Goal: Information Seeking & Learning: Find specific fact

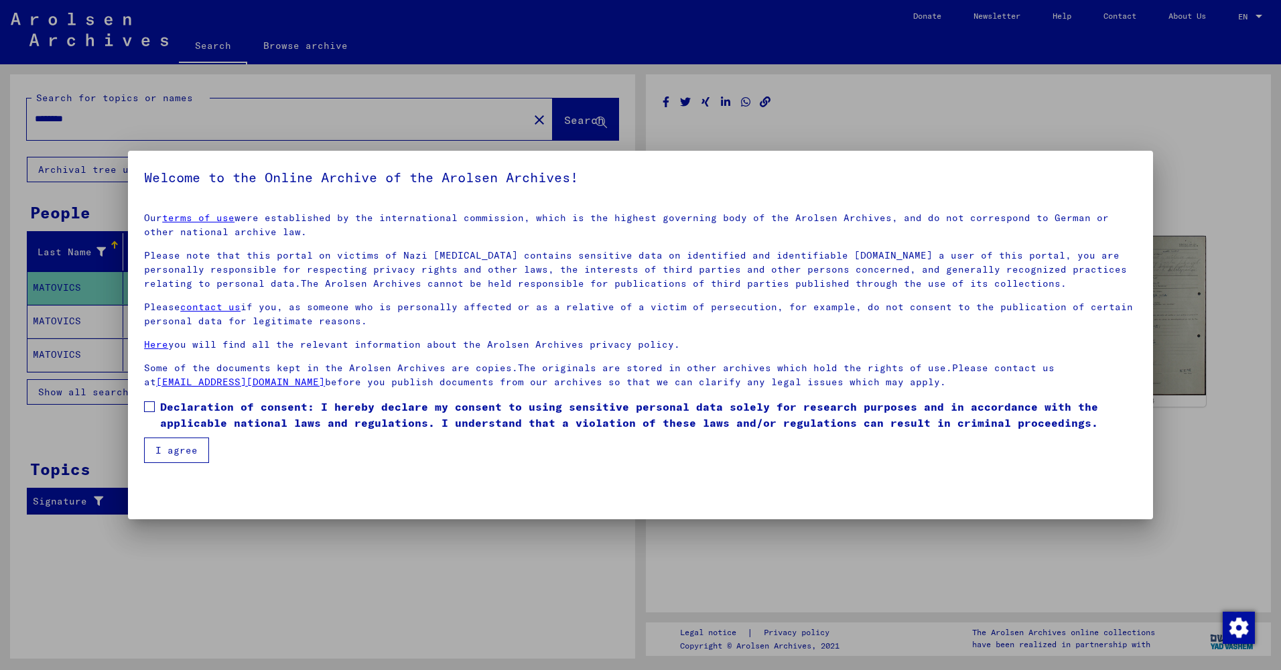
click at [1164, 70] on div at bounding box center [640, 335] width 1281 height 670
click at [163, 448] on button "I agree" at bounding box center [176, 450] width 65 height 25
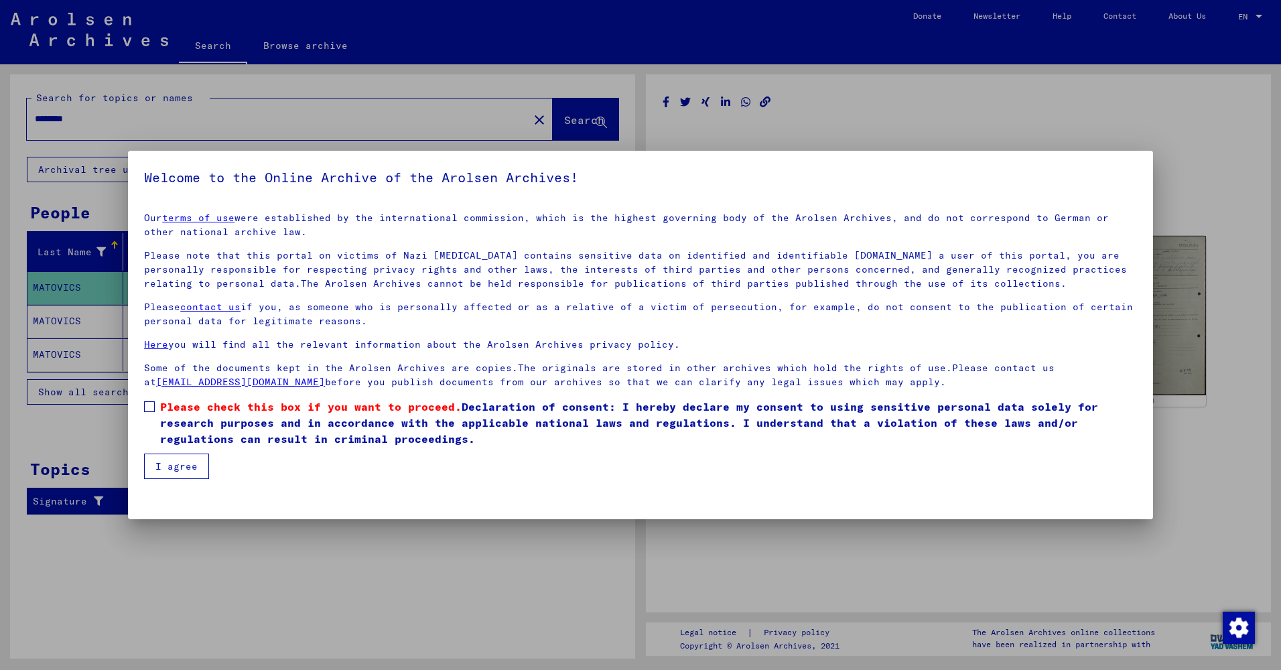
click at [157, 410] on label "Please check this box if you want to proceed. Declaration of consent: I hereby …" at bounding box center [640, 423] width 993 height 48
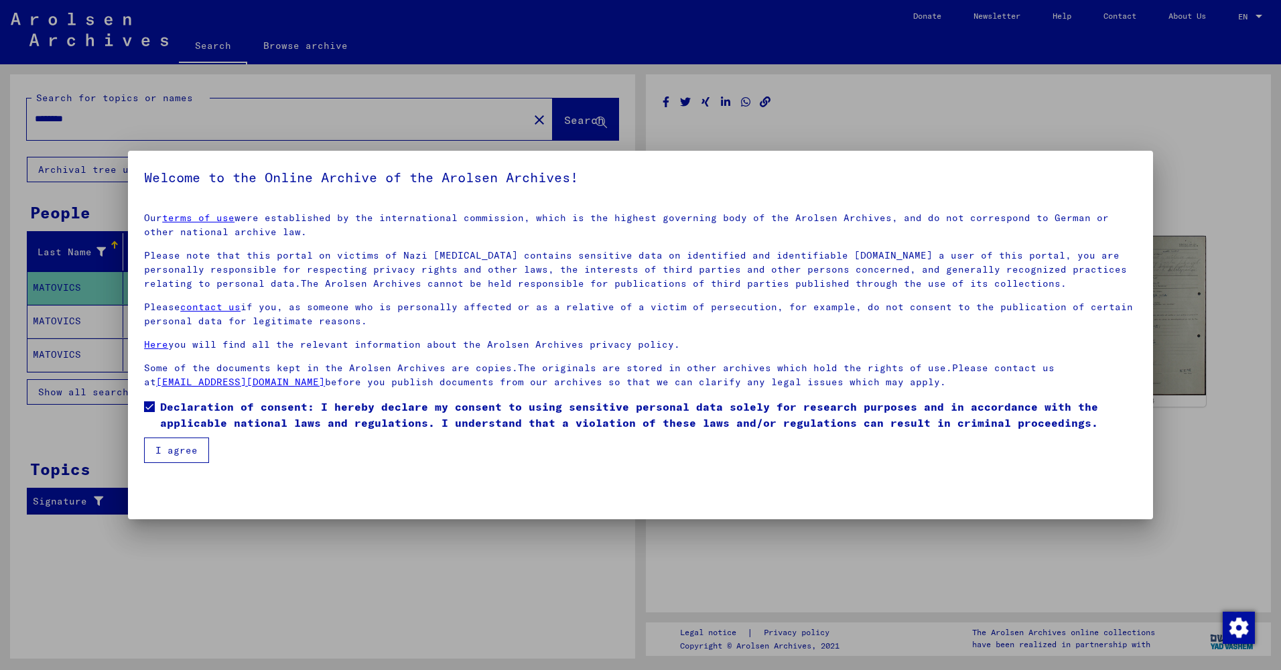
click at [178, 458] on button "I agree" at bounding box center [176, 450] width 65 height 25
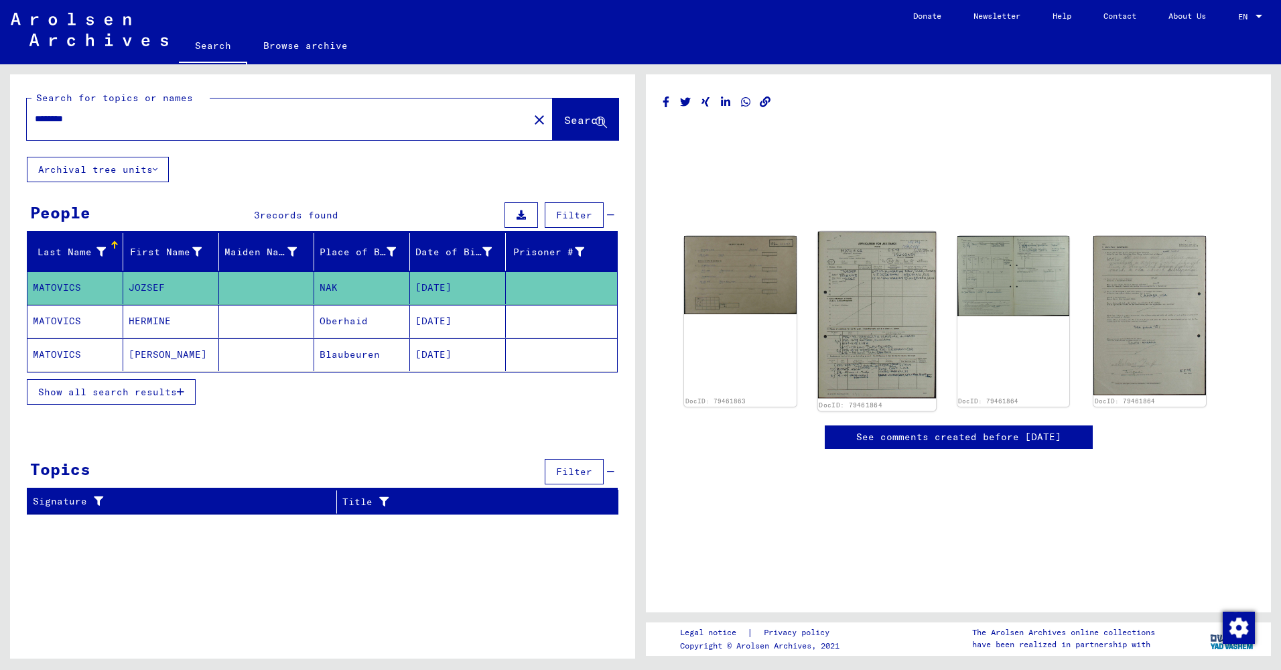
click at [878, 324] on img at bounding box center [877, 315] width 118 height 167
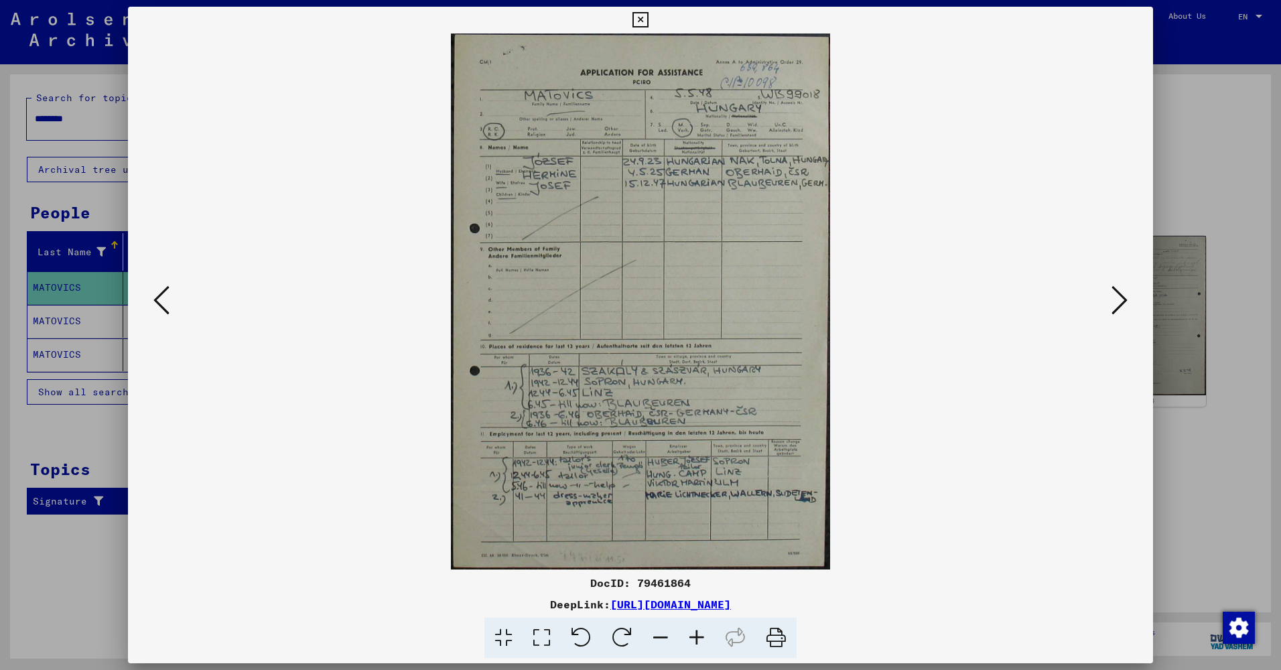
click at [1182, 269] on div at bounding box center [640, 335] width 1281 height 670
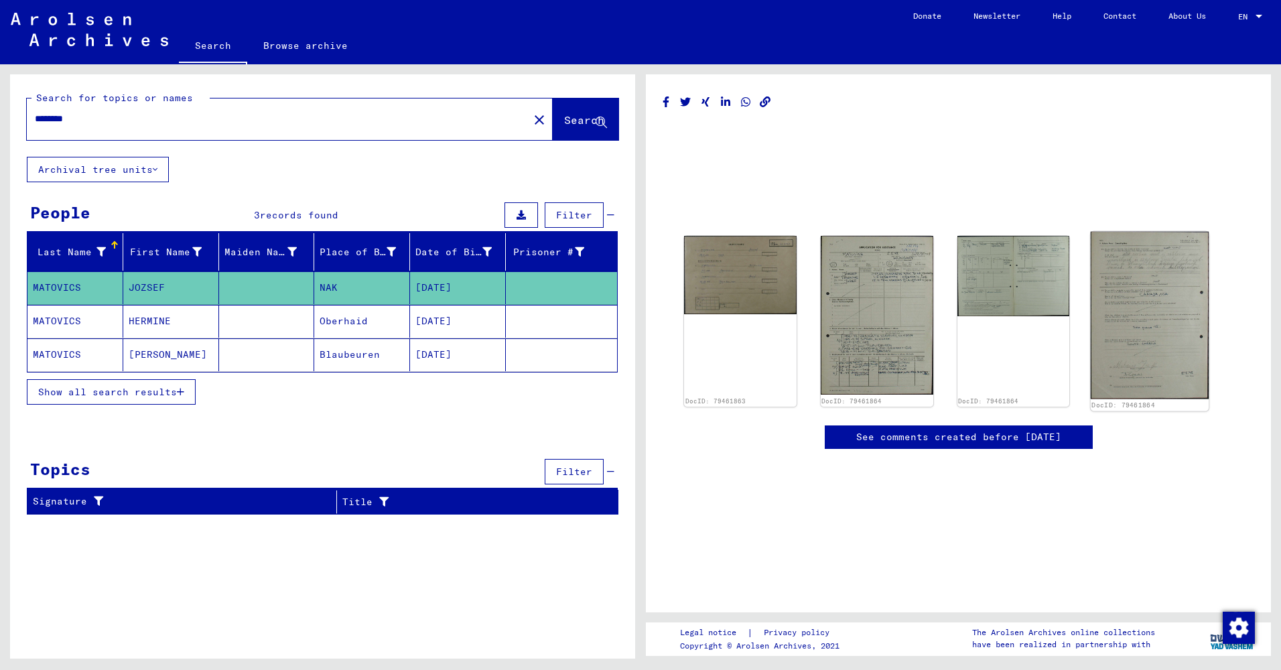
click at [1161, 281] on img at bounding box center [1150, 316] width 118 height 168
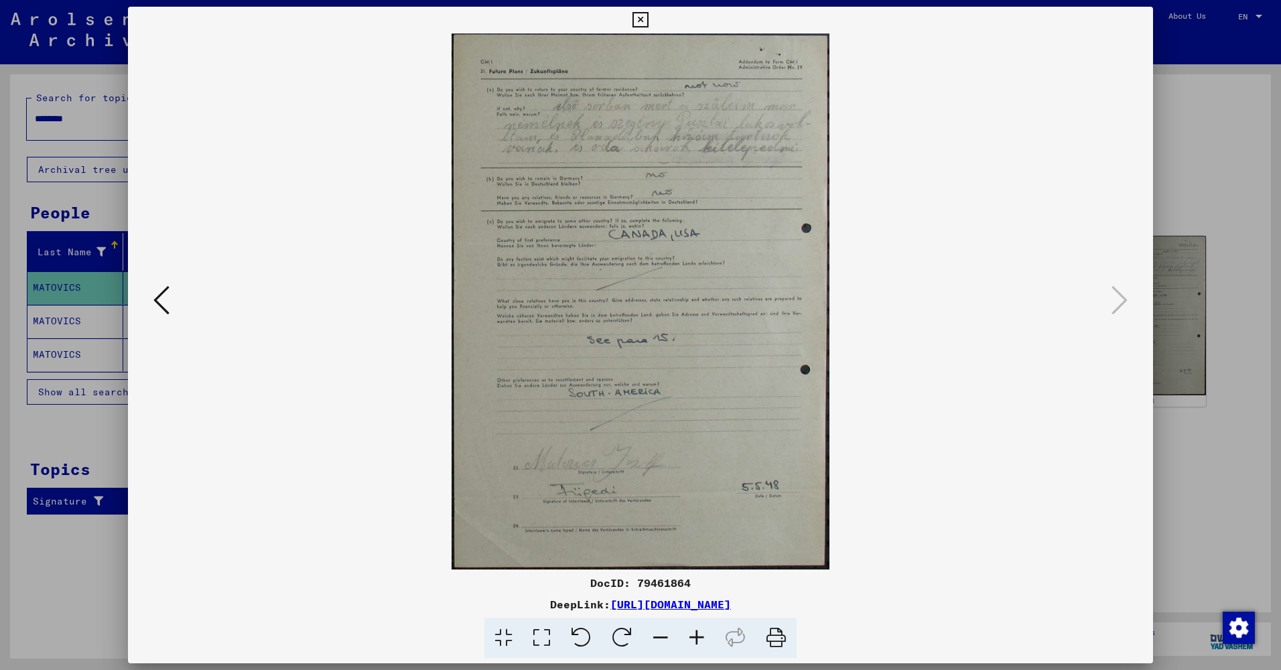
click at [1191, 340] on div at bounding box center [640, 335] width 1281 height 670
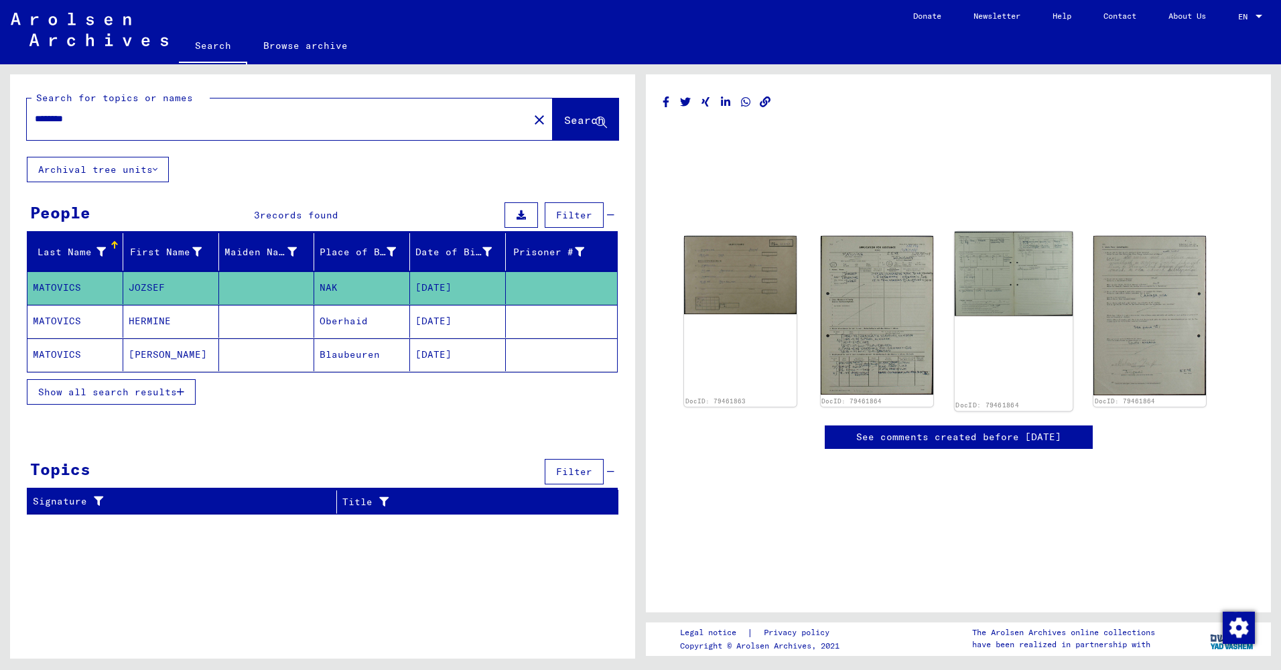
click at [1020, 311] on img at bounding box center [1013, 274] width 118 height 84
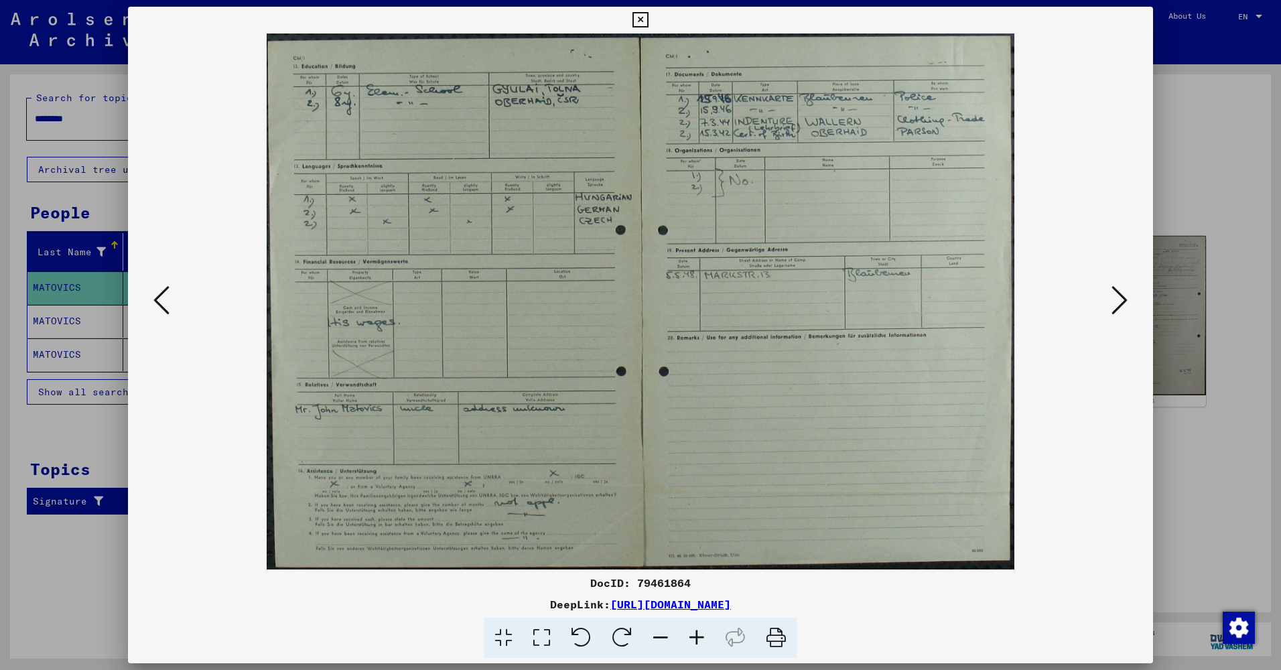
click at [1196, 440] on div at bounding box center [640, 335] width 1281 height 670
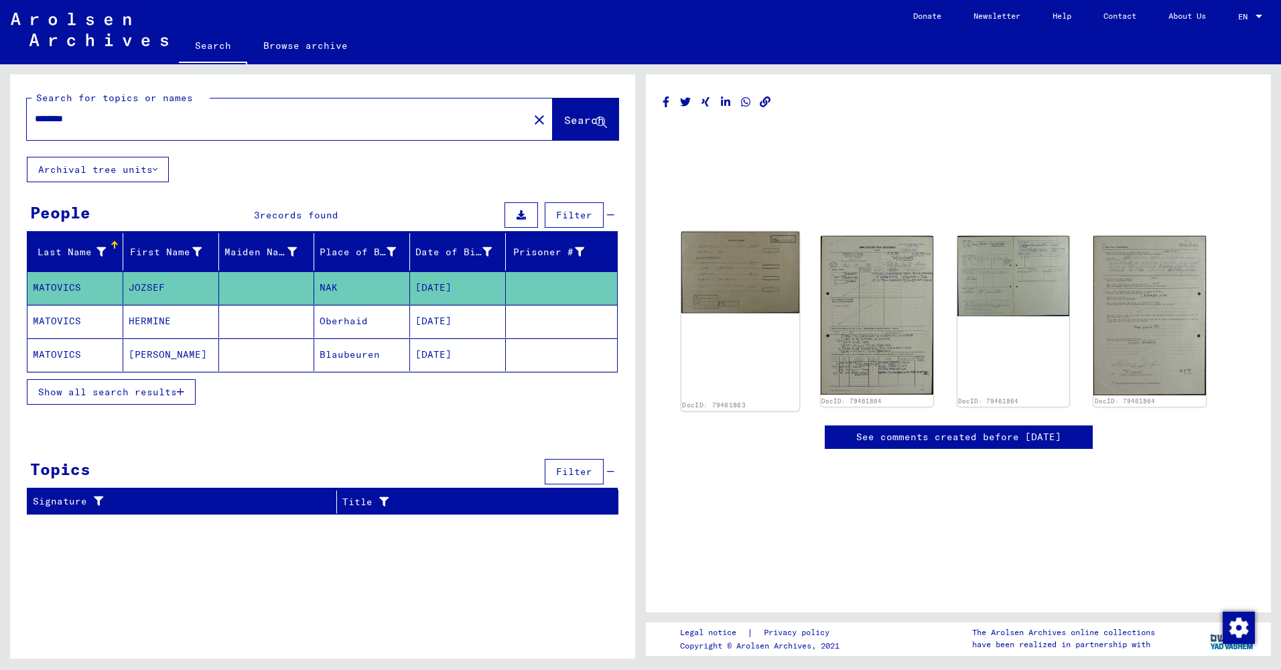
click at [720, 274] on img at bounding box center [741, 273] width 118 height 82
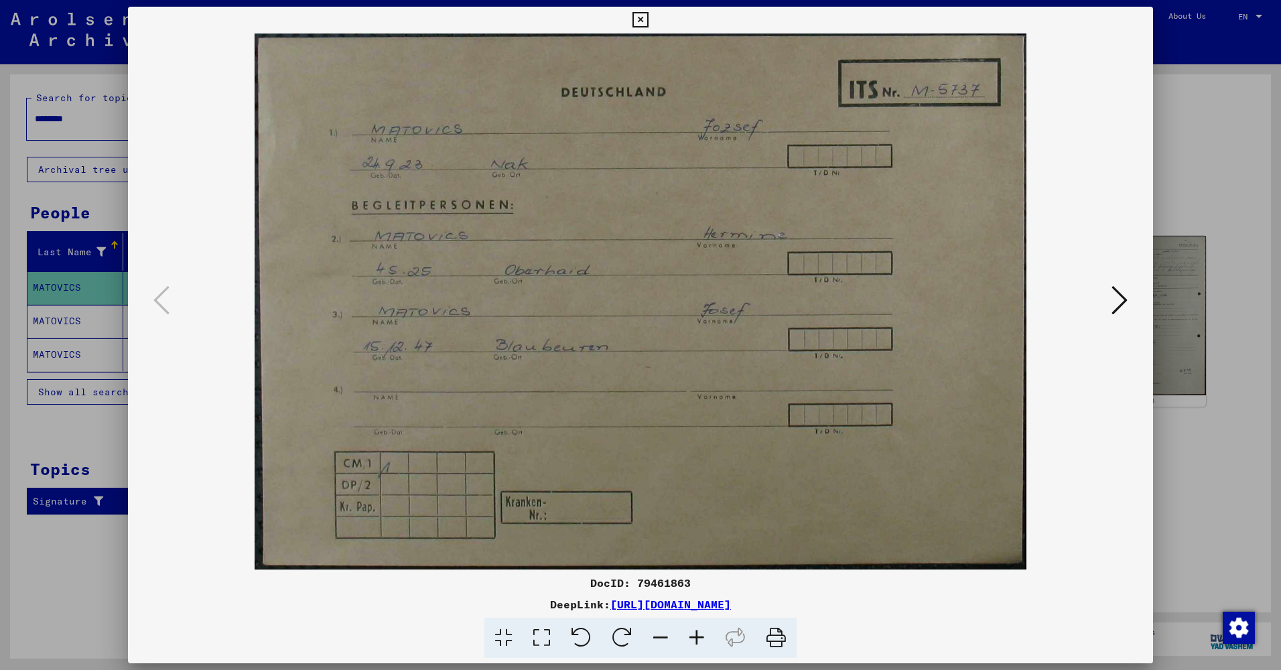
click at [1168, 222] on div at bounding box center [640, 335] width 1281 height 670
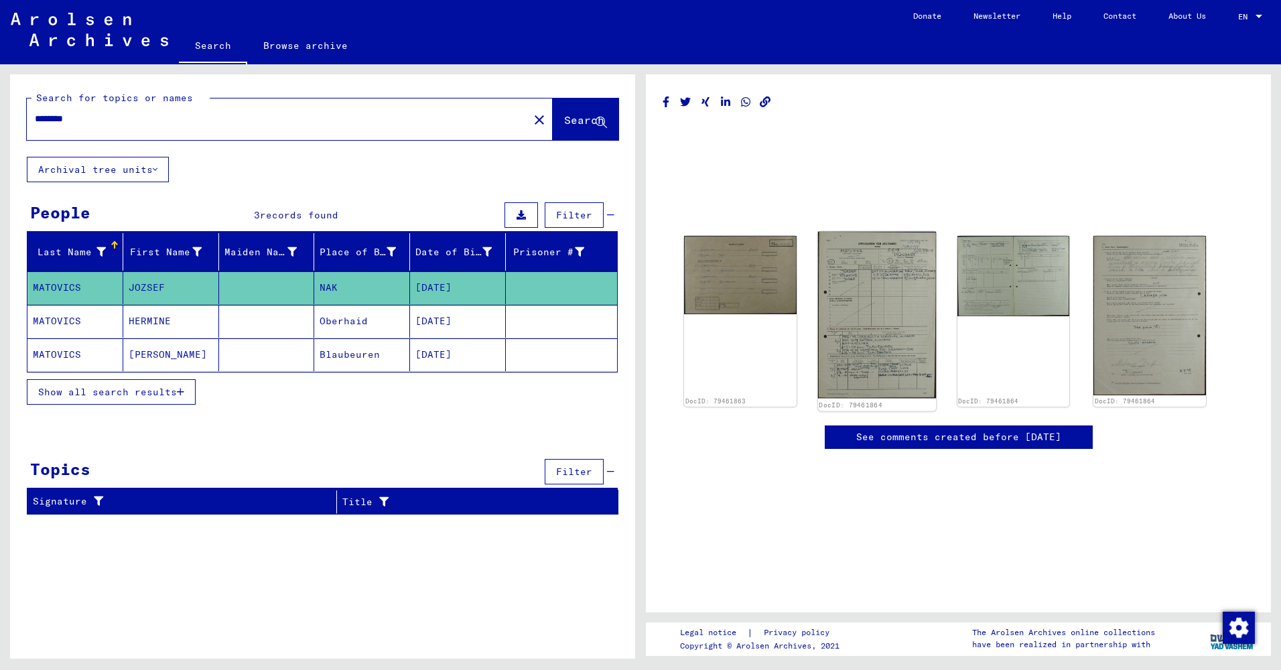
click at [856, 281] on img at bounding box center [877, 315] width 118 height 167
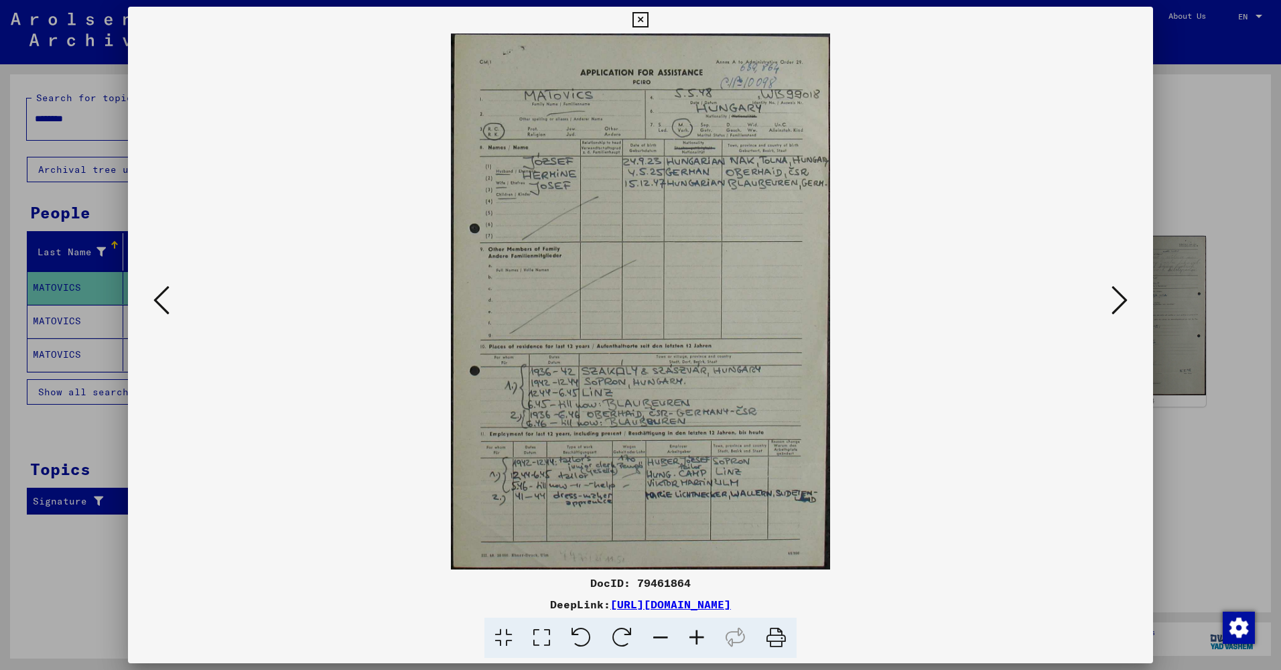
click at [1115, 291] on icon at bounding box center [1120, 300] width 16 height 32
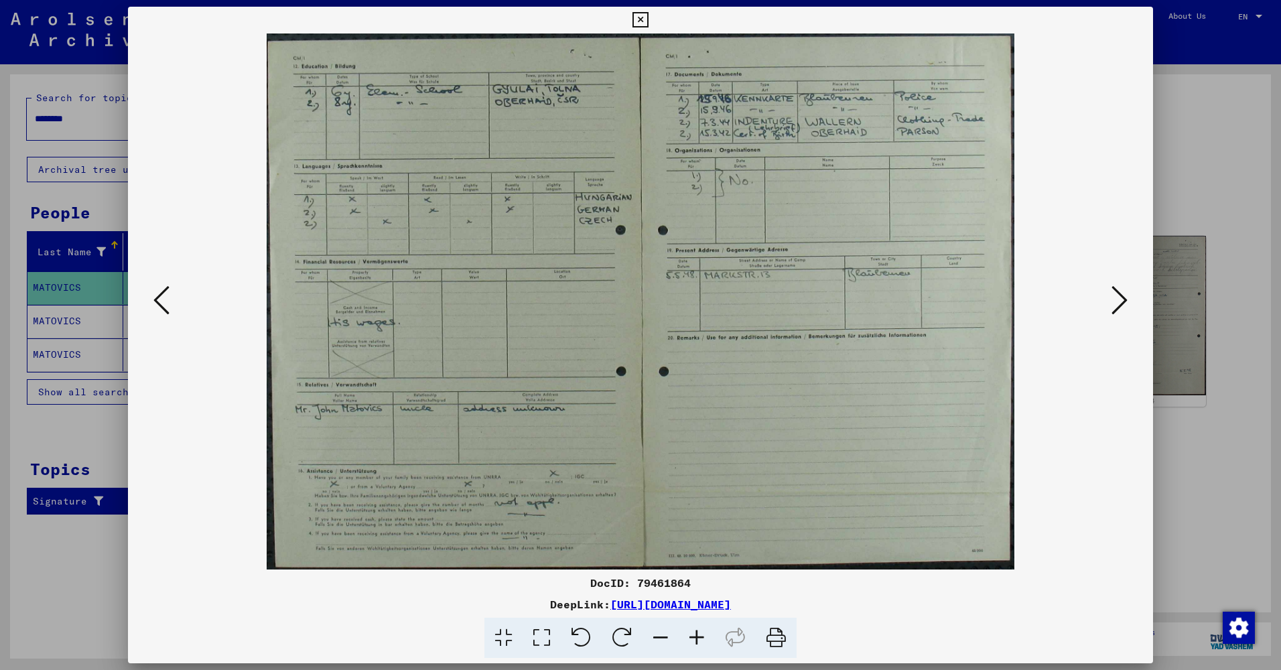
click at [1196, 231] on div at bounding box center [640, 335] width 1281 height 670
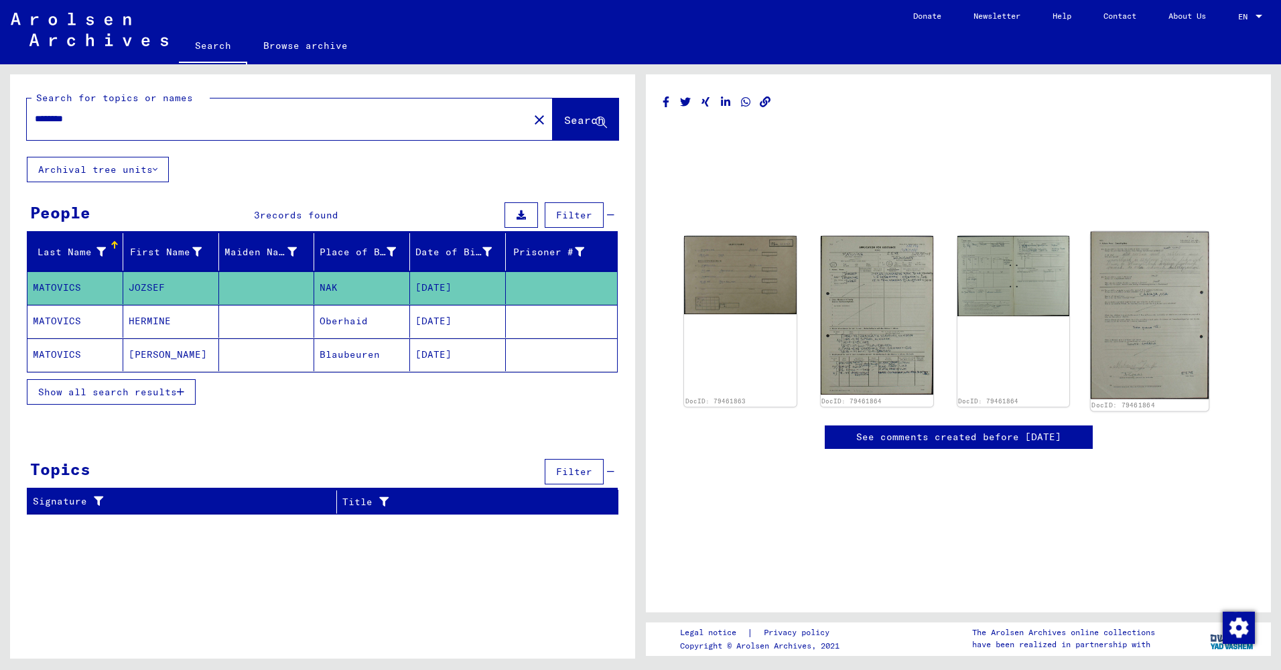
click at [1140, 297] on img at bounding box center [1150, 316] width 118 height 168
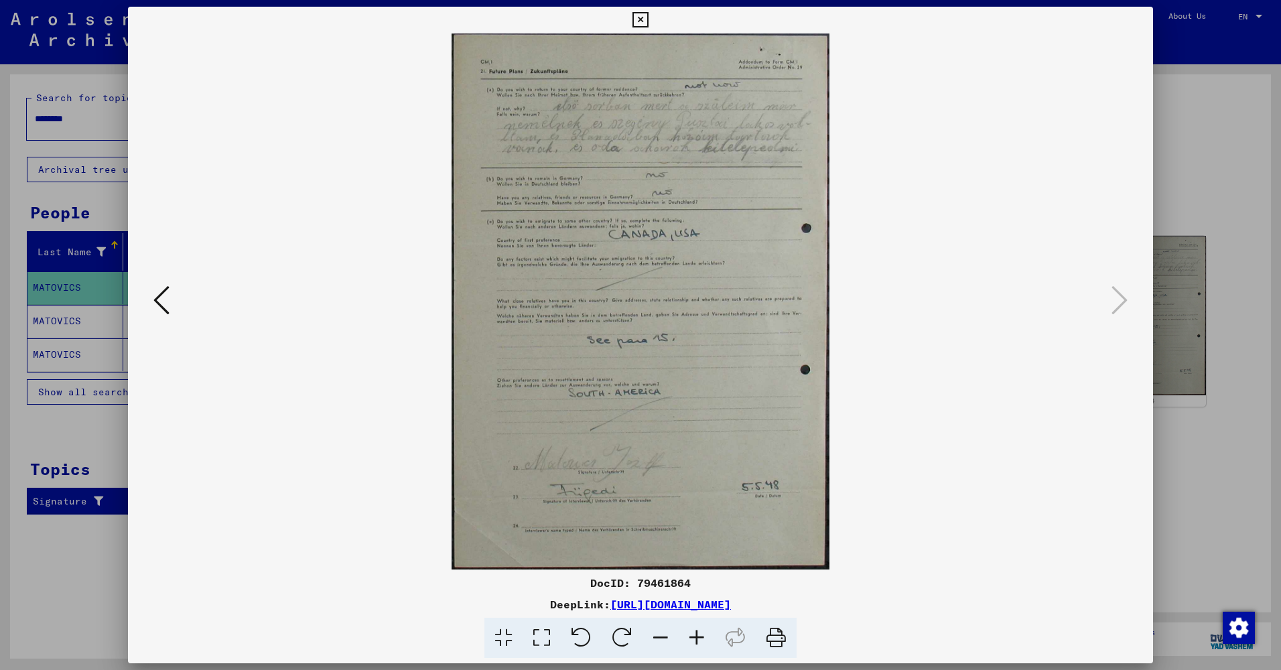
click at [1214, 455] on div at bounding box center [640, 335] width 1281 height 670
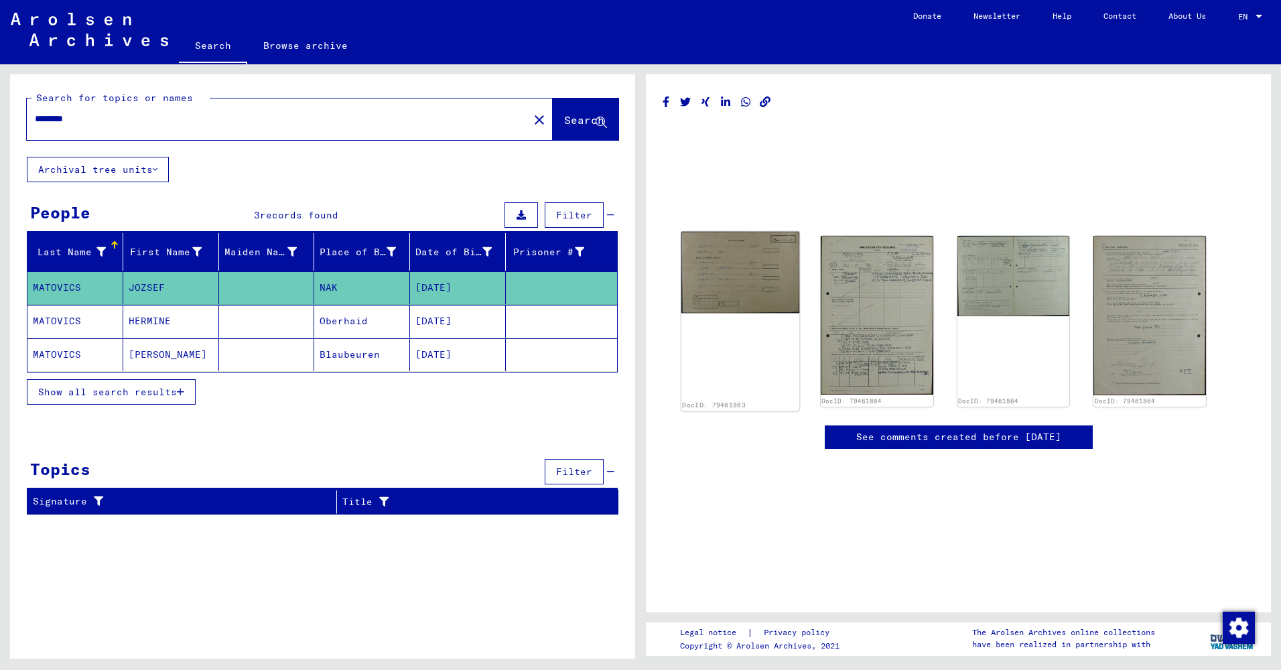
click at [728, 286] on img at bounding box center [741, 273] width 118 height 82
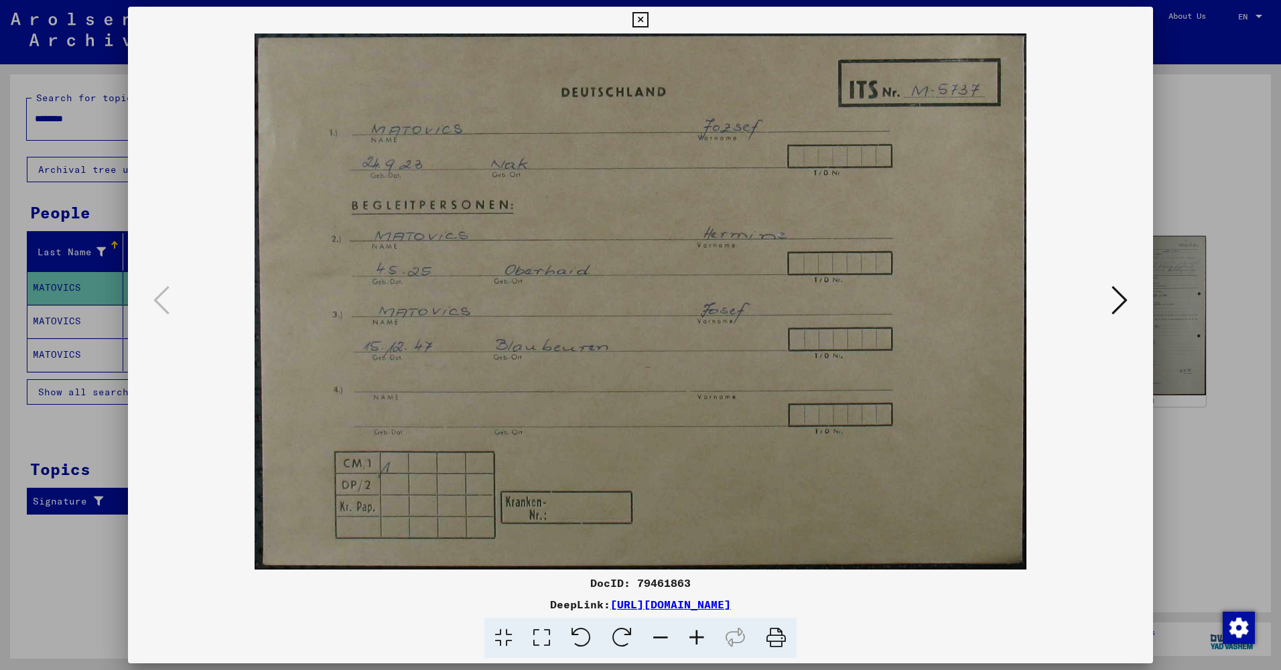
drag, startPoint x: 1025, startPoint y: 322, endPoint x: 1023, endPoint y: 269, distance: 53.0
click at [1023, 269] on img at bounding box center [641, 302] width 934 height 536
click at [1130, 302] on button at bounding box center [1120, 301] width 24 height 38
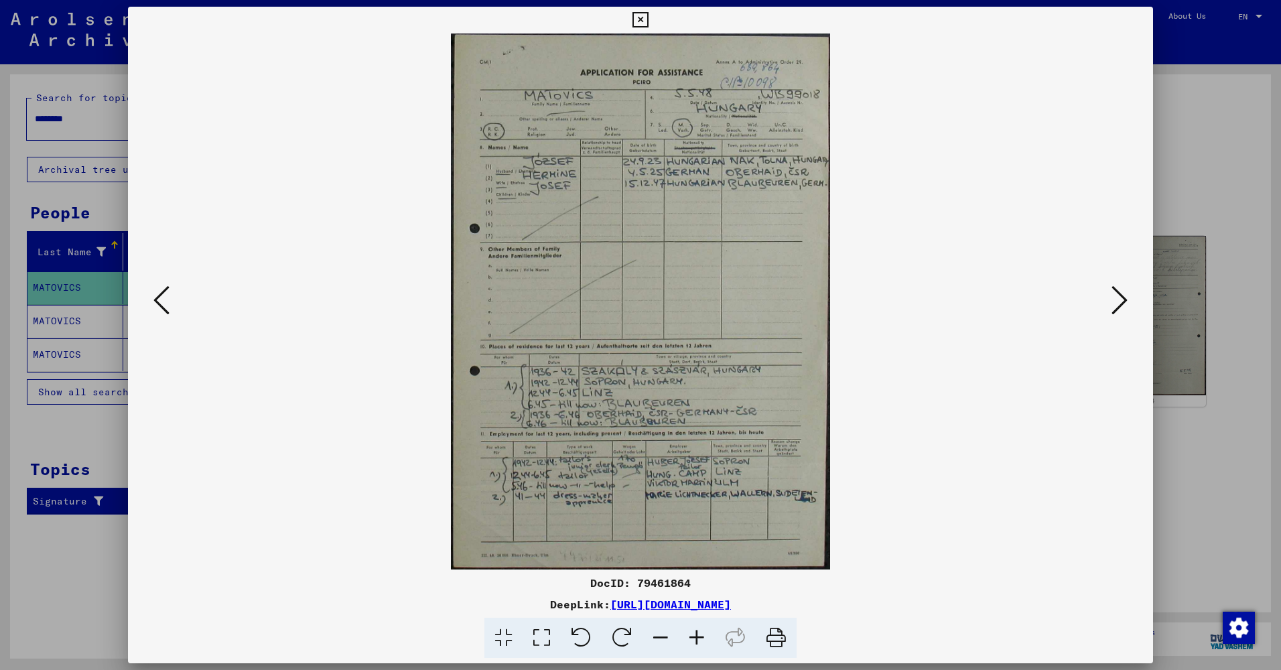
click at [1192, 229] on div at bounding box center [640, 335] width 1281 height 670
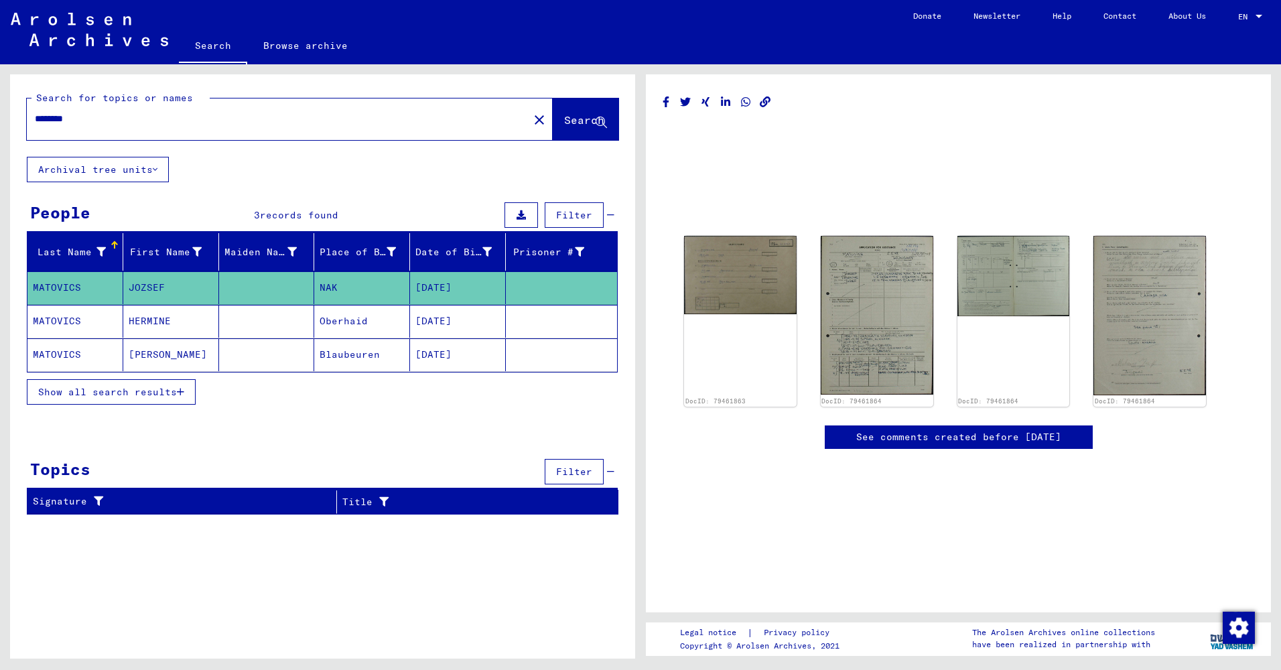
click at [282, 316] on mat-cell at bounding box center [267, 321] width 96 height 33
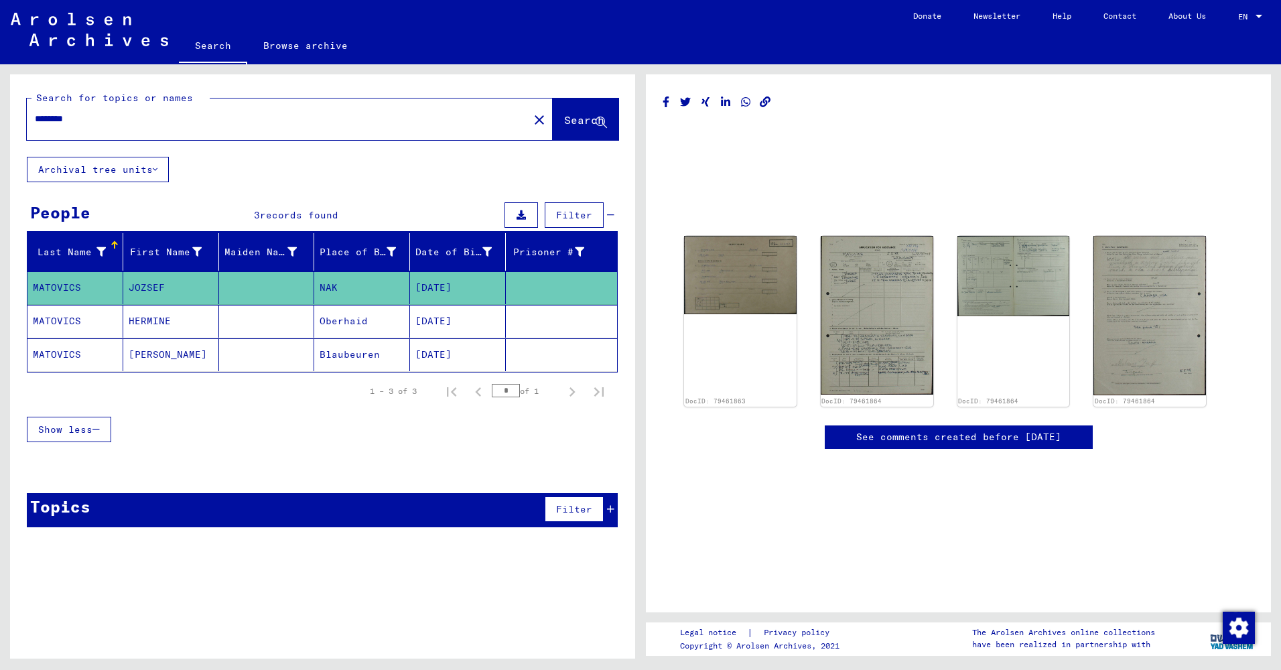
click at [458, 322] on mat-cell "[DATE]" at bounding box center [458, 321] width 96 height 33
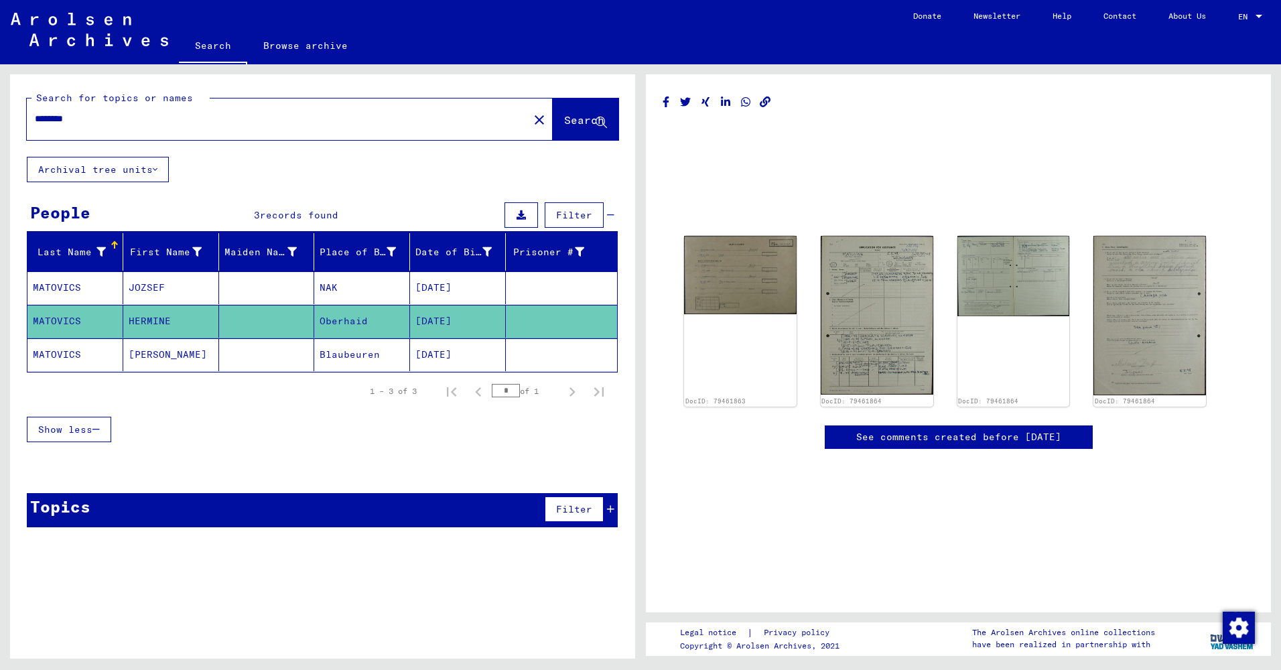
click at [485, 288] on mat-cell "[DATE]" at bounding box center [458, 287] width 96 height 33
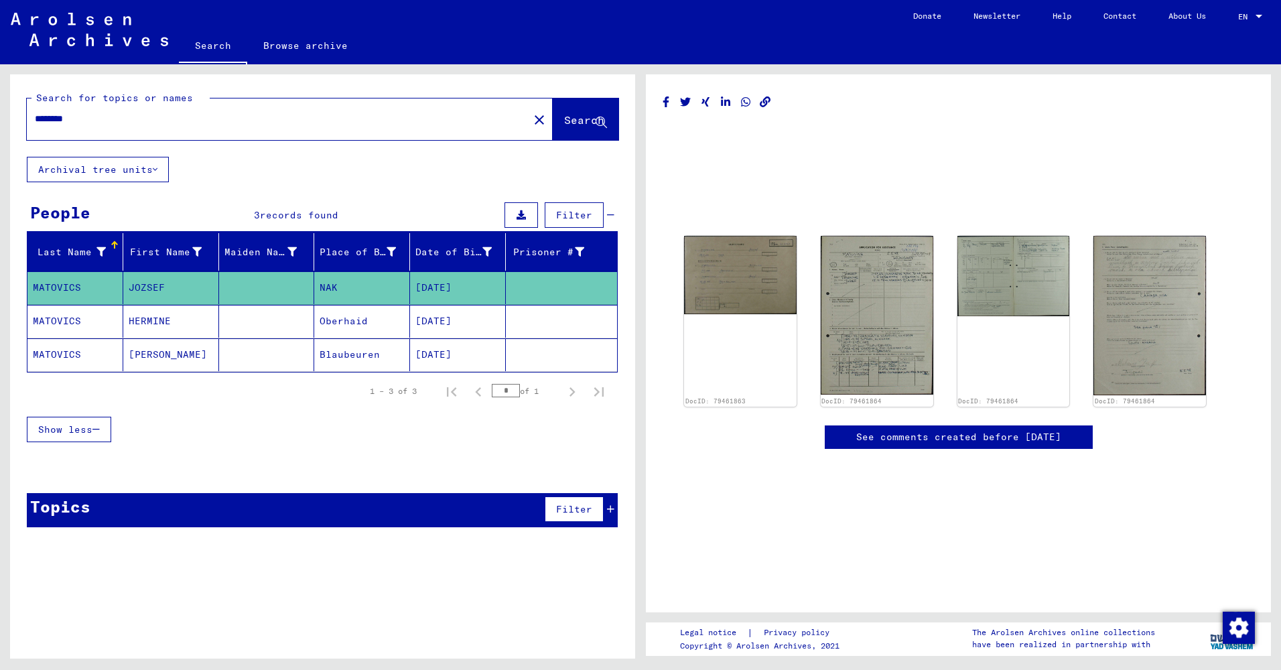
click at [509, 321] on mat-cell at bounding box center [561, 321] width 111 height 33
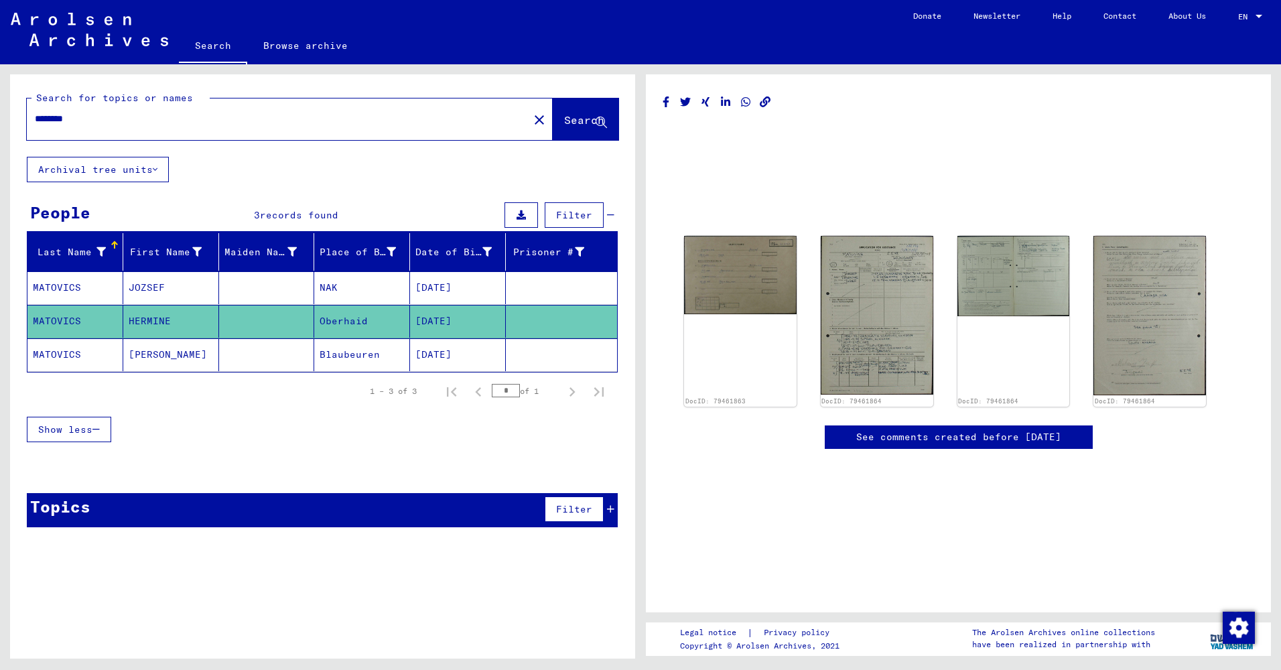
click at [510, 338] on mat-cell at bounding box center [561, 354] width 111 height 33
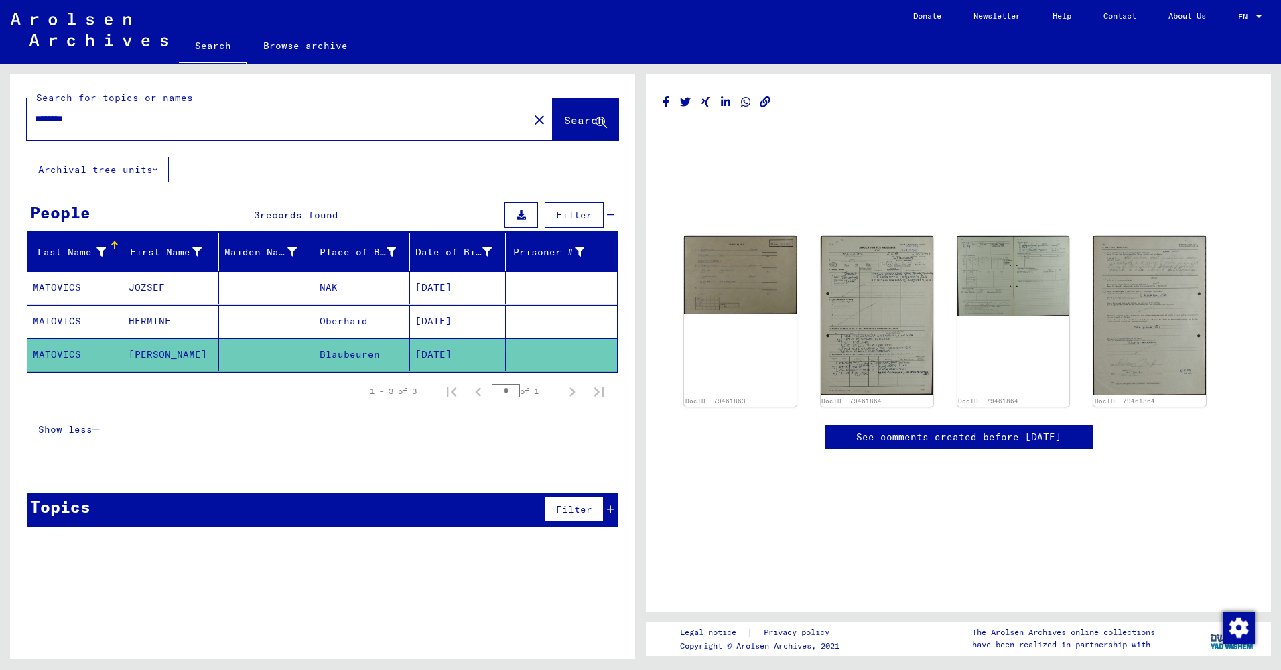
click at [972, 440] on link "See comments created before [DATE]" at bounding box center [958, 437] width 205 height 14
click at [445, 296] on mat-cell "[DATE]" at bounding box center [458, 287] width 96 height 33
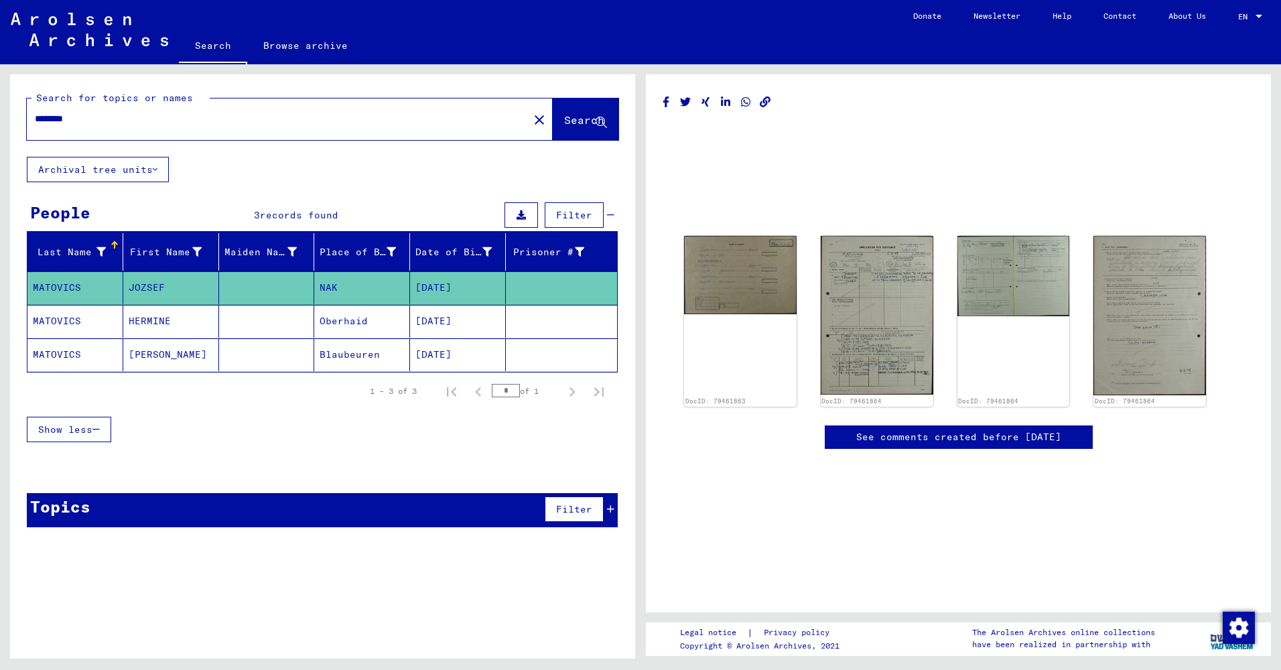
click at [1027, 103] on div "DocID: 79461863 DocID: 79461864 DocID: 79461864 DocID: 79461864 See comments cr…" at bounding box center [959, 270] width 592 height 358
